Goal: Task Accomplishment & Management: Manage account settings

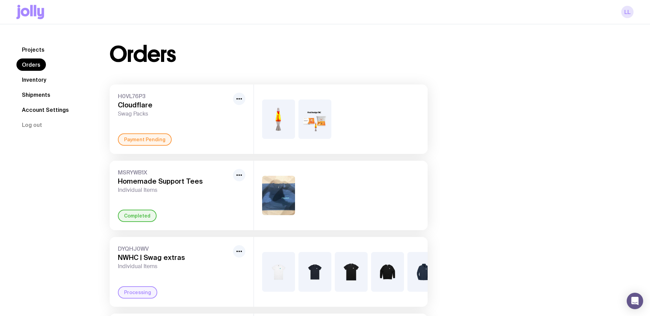
click at [629, 13] on link "LL" at bounding box center [627, 12] width 12 height 12
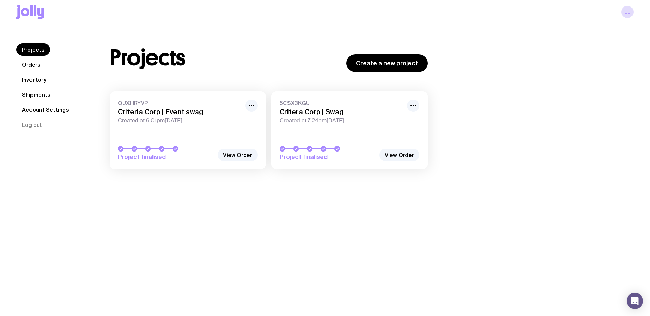
click at [32, 62] on link "Orders" at bounding box center [30, 65] width 29 height 12
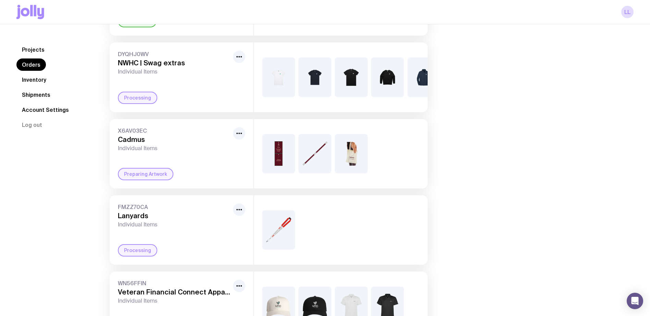
scroll to position [2, 0]
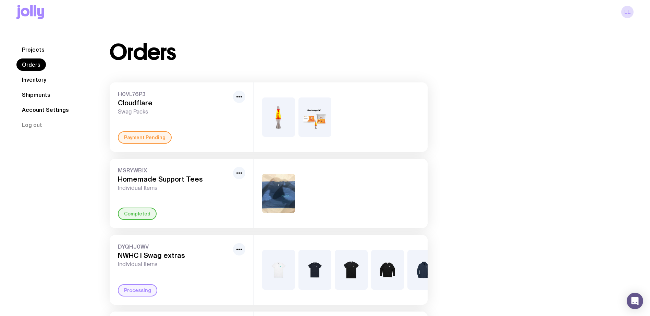
click at [325, 119] on img at bounding box center [314, 117] width 33 height 39
click at [36, 53] on link "Projects" at bounding box center [33, 49] width 34 height 12
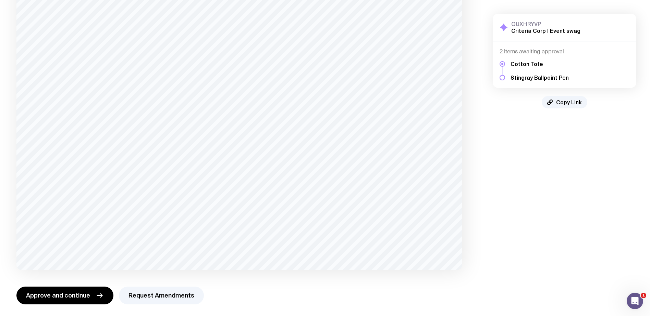
scroll to position [97, 0]
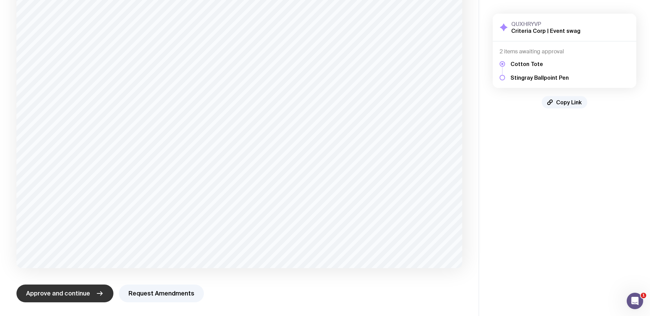
click at [77, 295] on span "Approve and continue" at bounding box center [58, 294] width 64 height 8
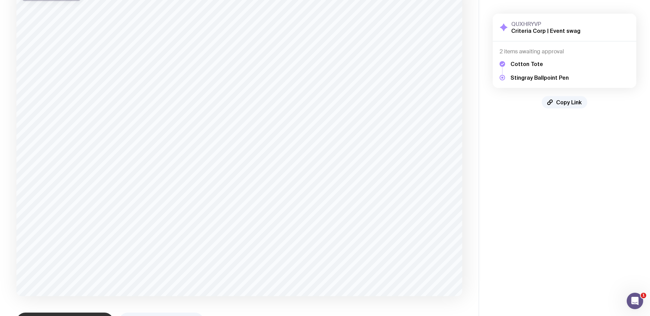
scroll to position [93, 0]
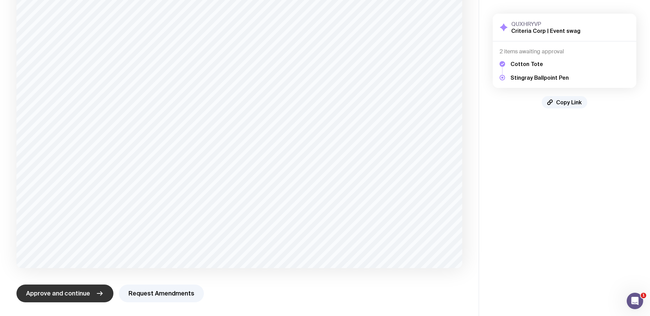
click at [78, 296] on span "Approve and continue" at bounding box center [58, 294] width 64 height 8
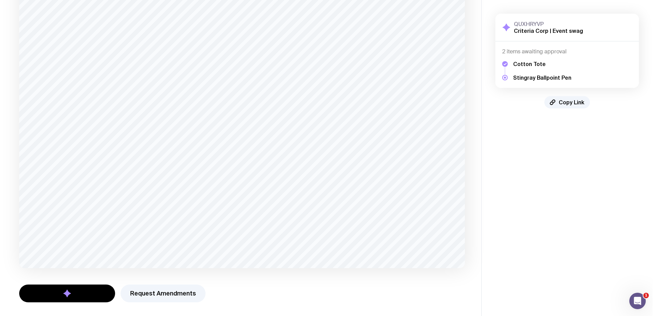
scroll to position [0, 0]
